Goal: Task Accomplishment & Management: Manage account settings

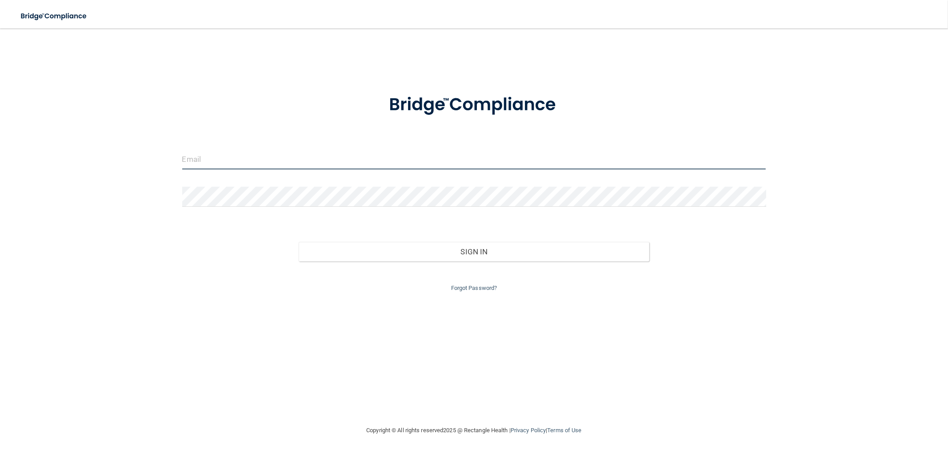
click at [219, 156] on input "email" at bounding box center [474, 159] width 584 height 20
type input "[EMAIL_ADDRESS][DOMAIN_NAME]"
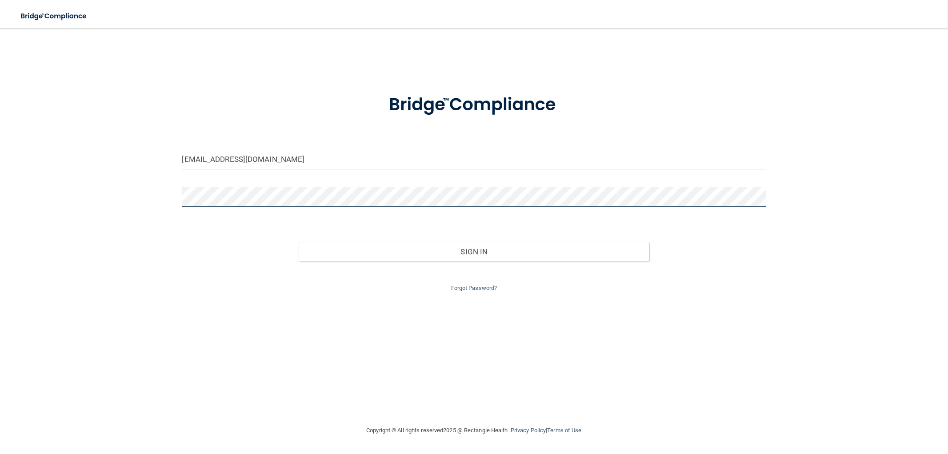
click at [299, 242] on button "Sign In" at bounding box center [474, 252] width 350 height 20
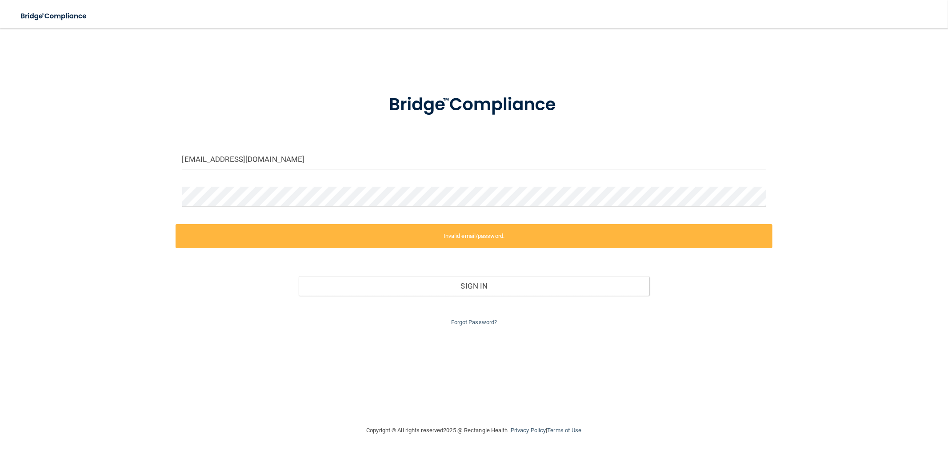
click at [587, 260] on div "Sign In" at bounding box center [473, 276] width 597 height 37
click at [154, 205] on div "[EMAIL_ADDRESS][DOMAIN_NAME] Invalid email/password. You don't have permission …" at bounding box center [474, 226] width 912 height 378
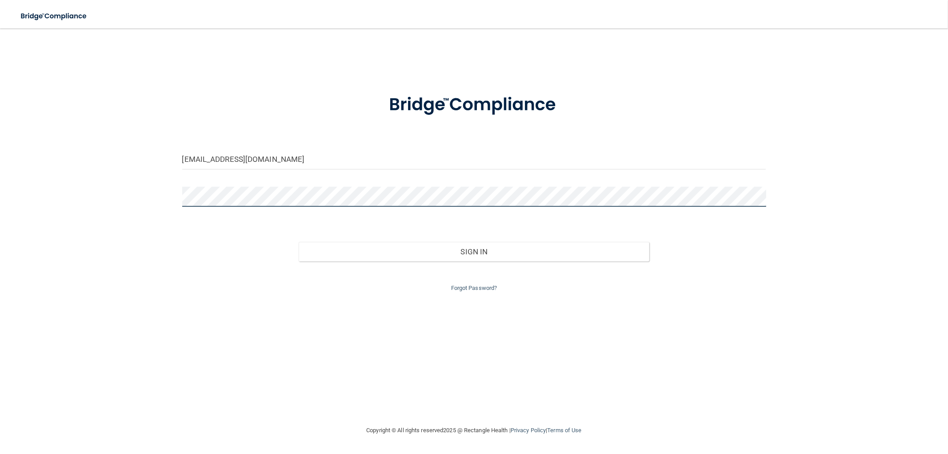
click at [299, 242] on button "Sign In" at bounding box center [474, 252] width 350 height 20
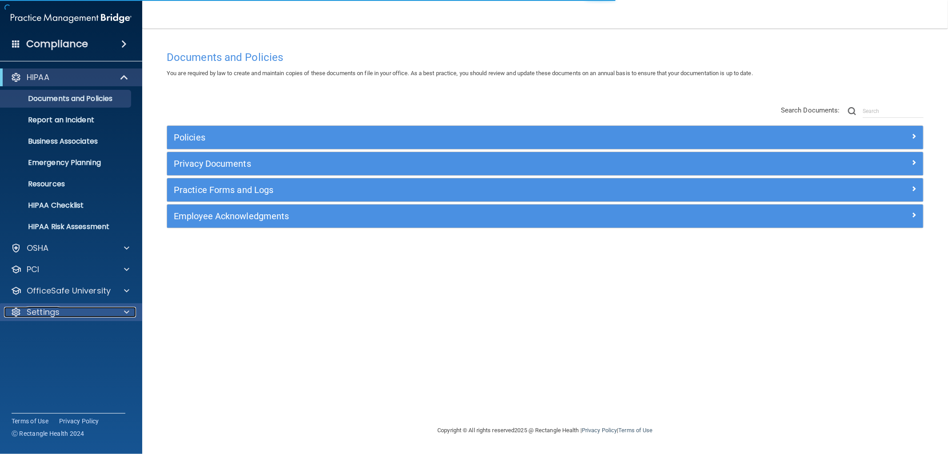
click at [82, 313] on div "Settings" at bounding box center [59, 312] width 110 height 11
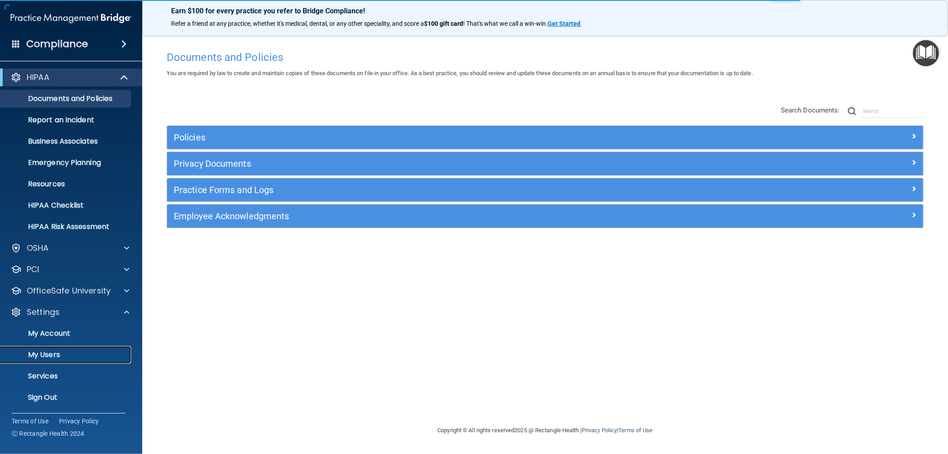
click at [54, 352] on p "My Users" at bounding box center [66, 354] width 121 height 9
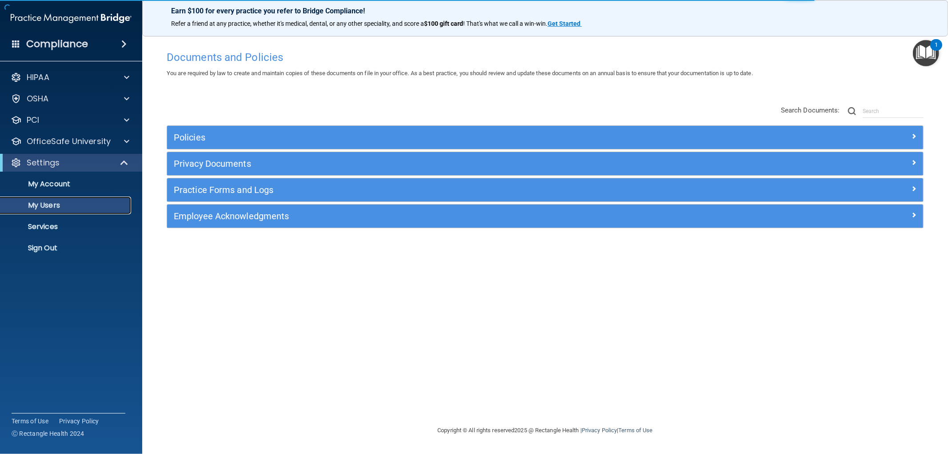
click at [65, 206] on p "My Users" at bounding box center [66, 205] width 121 height 9
select select "20"
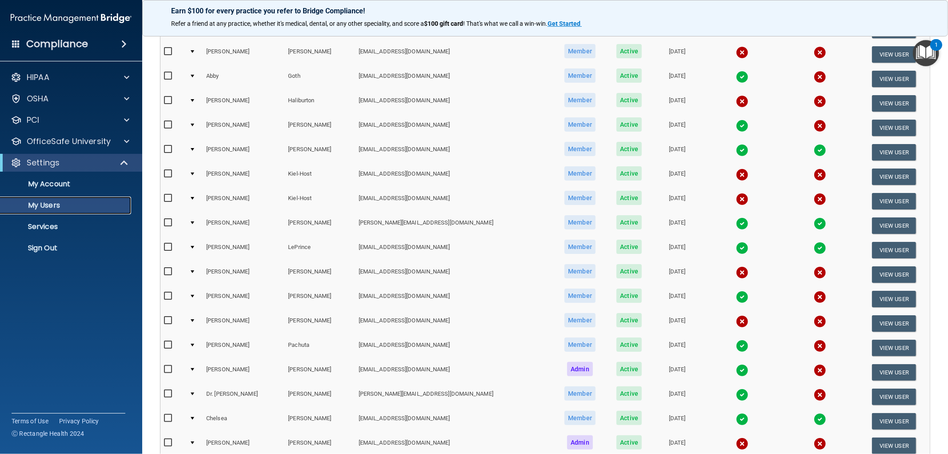
scroll to position [148, 0]
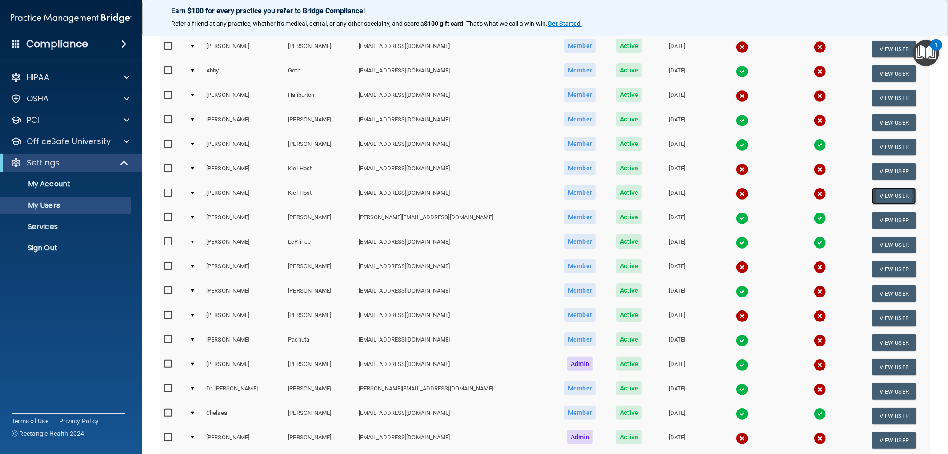
click at [886, 191] on button "View User" at bounding box center [894, 195] width 44 height 16
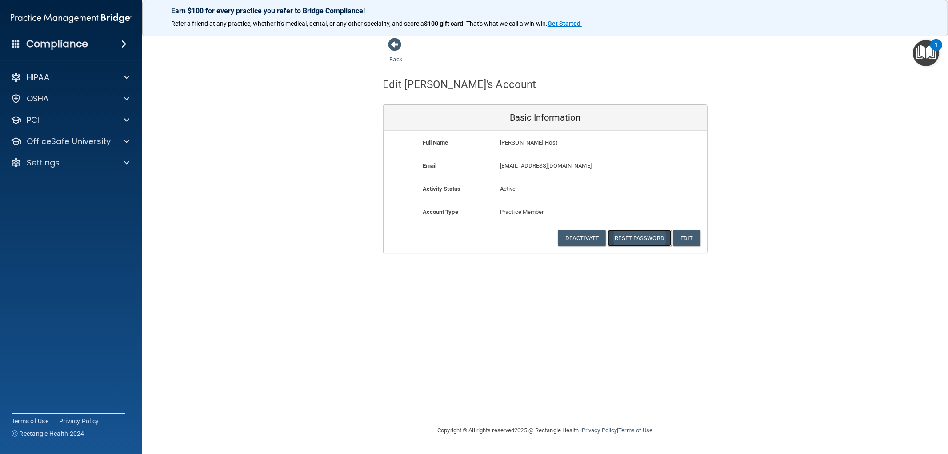
click at [626, 237] on button "Reset Password" at bounding box center [639, 238] width 64 height 16
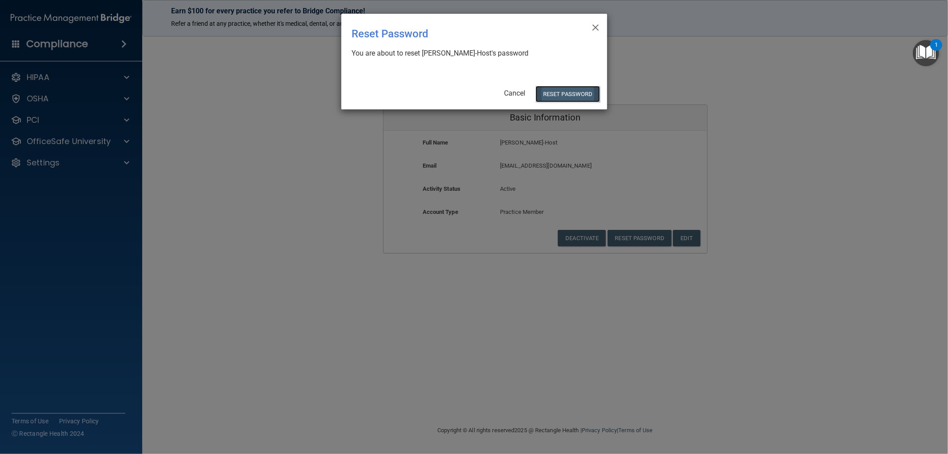
click at [575, 96] on button "Reset Password" at bounding box center [567, 94] width 64 height 16
click at [569, 90] on button "Reset Password" at bounding box center [567, 94] width 64 height 16
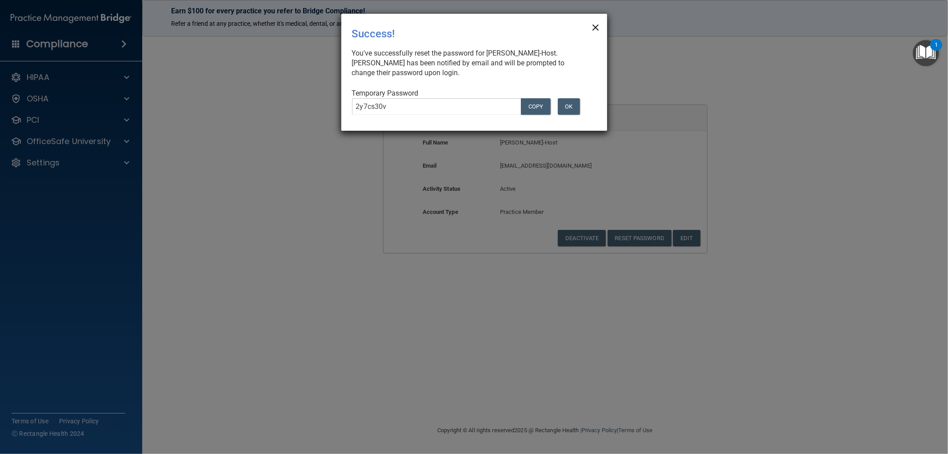
click at [597, 24] on span "×" at bounding box center [595, 26] width 8 height 18
click at [597, 25] on span "×" at bounding box center [595, 26] width 8 height 18
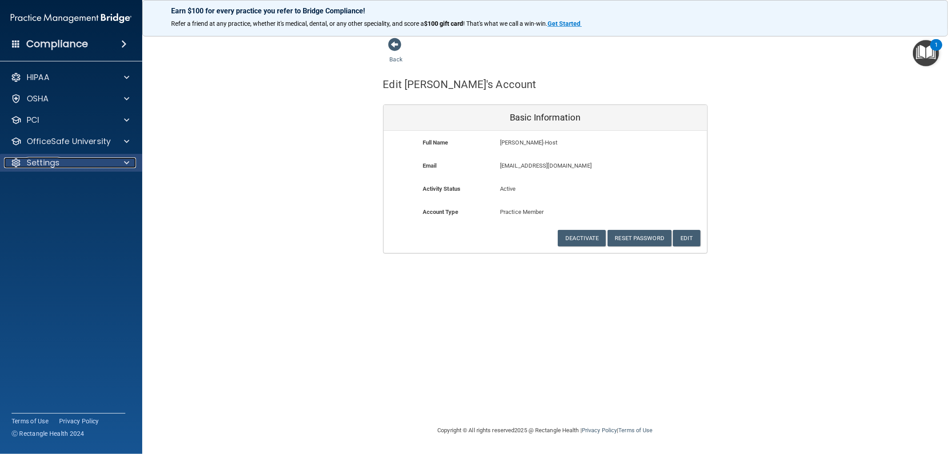
click at [62, 158] on div "Settings" at bounding box center [59, 162] width 110 height 11
click at [64, 163] on div "Settings" at bounding box center [59, 162] width 110 height 11
click at [61, 163] on div "Settings" at bounding box center [59, 162] width 110 height 11
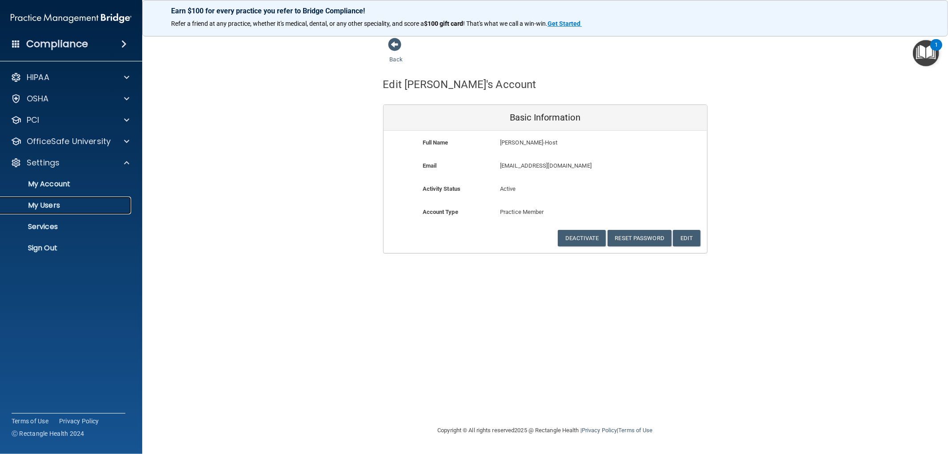
click at [55, 203] on p "My Users" at bounding box center [66, 205] width 121 height 9
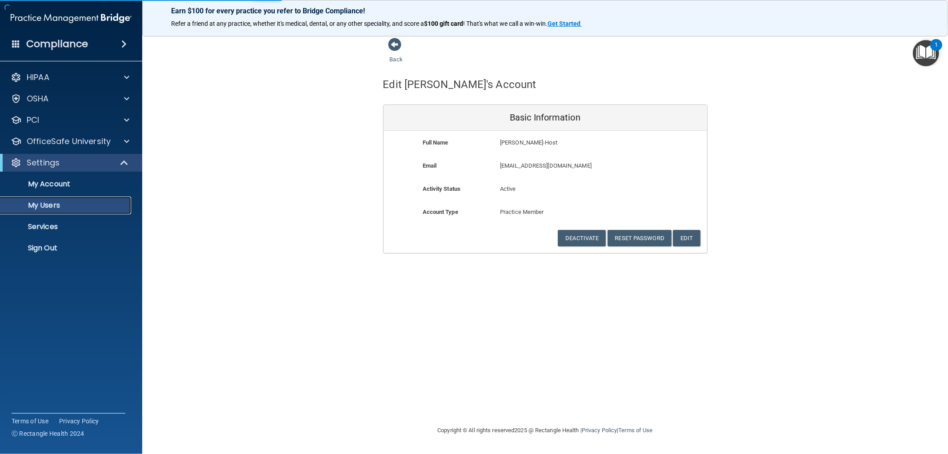
select select "20"
